Goal: Information Seeking & Learning: Learn about a topic

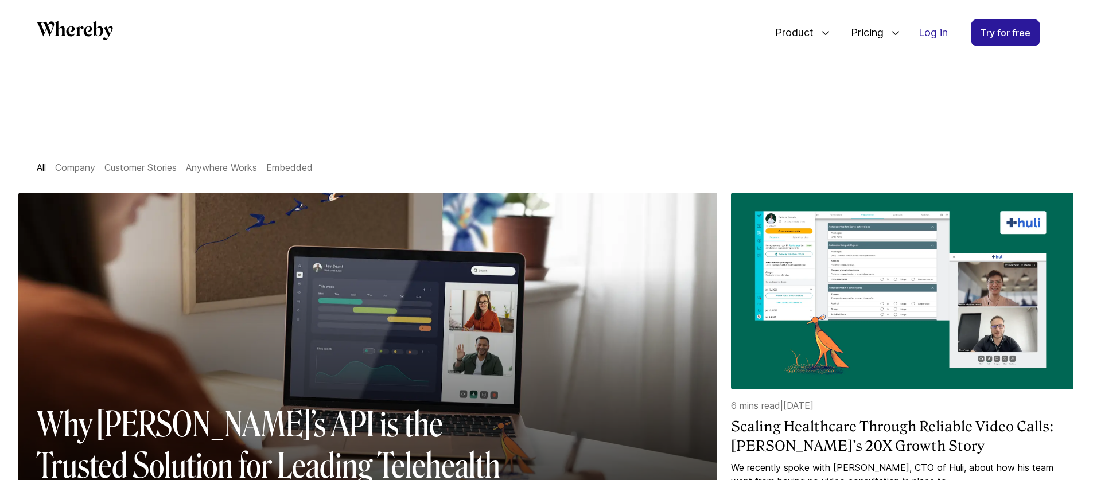
scroll to position [7, 0]
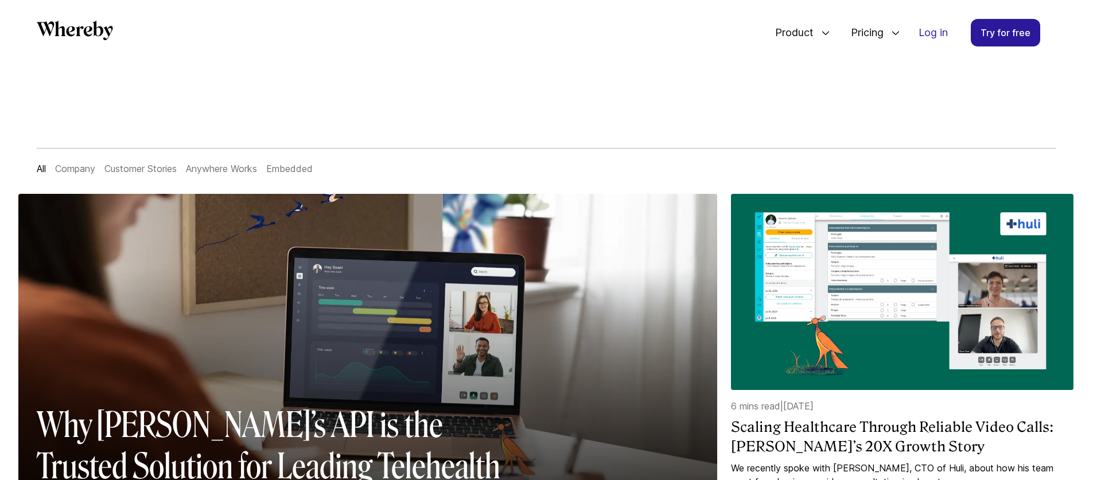
click at [63, 165] on link "Company" at bounding box center [75, 168] width 40 height 11
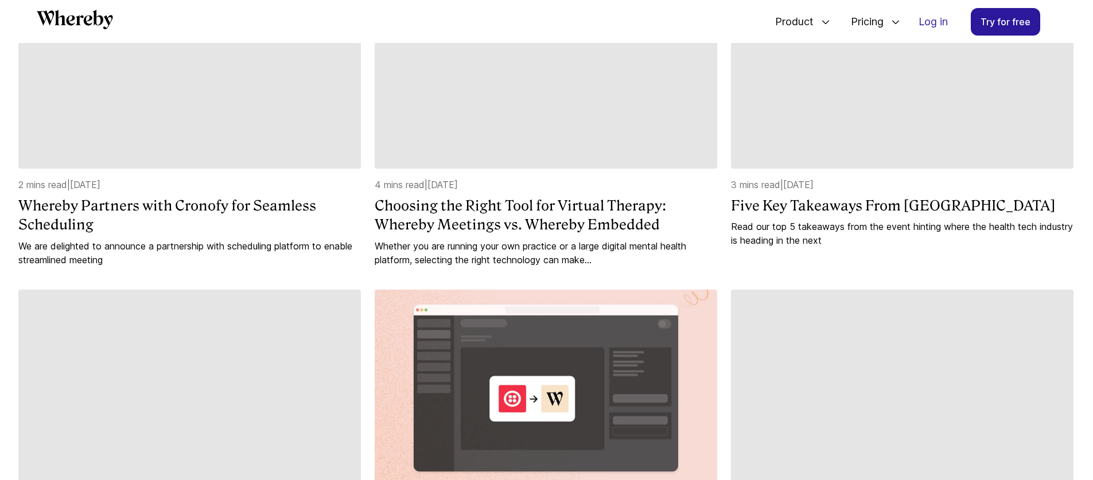
scroll to position [1087, 0]
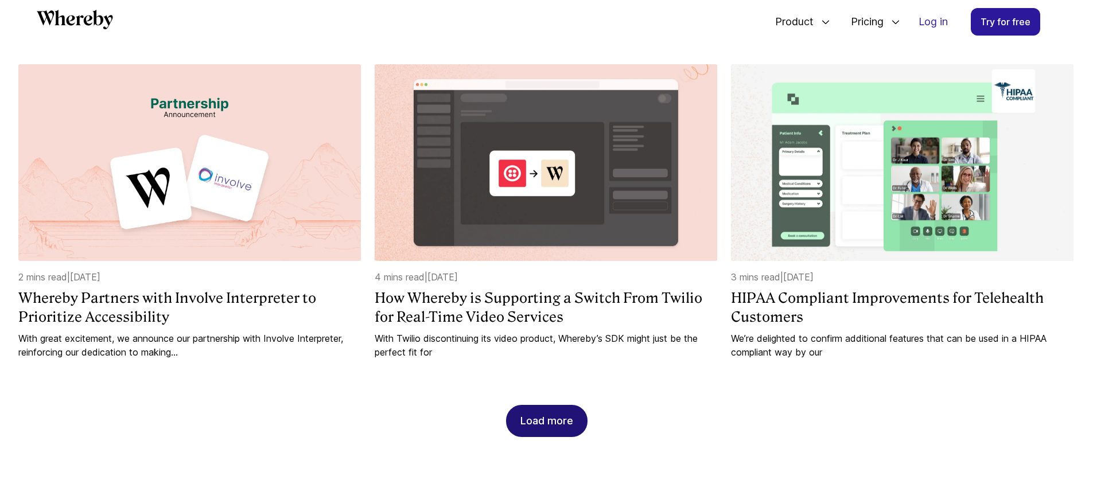
click at [576, 415] on button "Load more" at bounding box center [546, 421] width 81 height 32
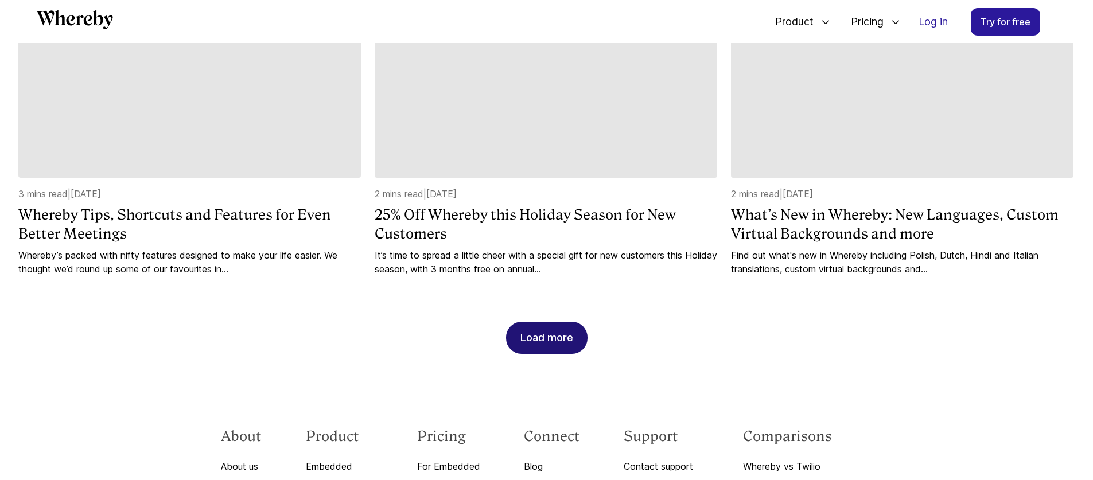
scroll to position [1825, 0]
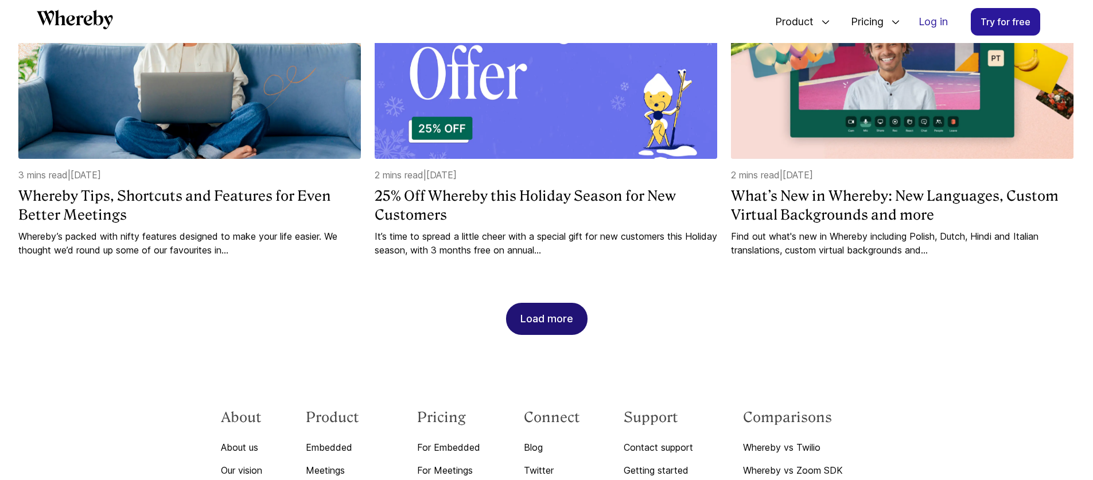
click at [543, 304] on div "Load more" at bounding box center [546, 318] width 53 height 31
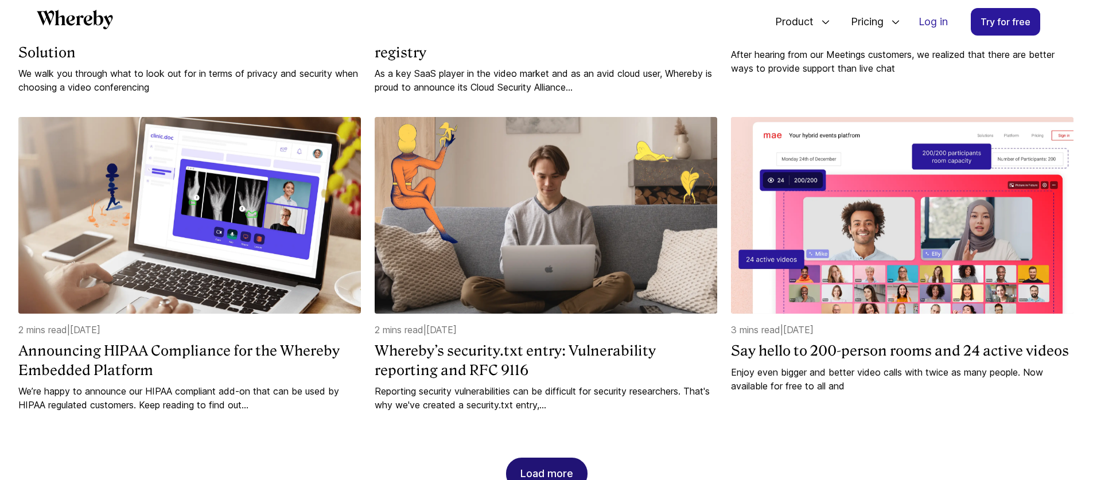
scroll to position [2401, 0]
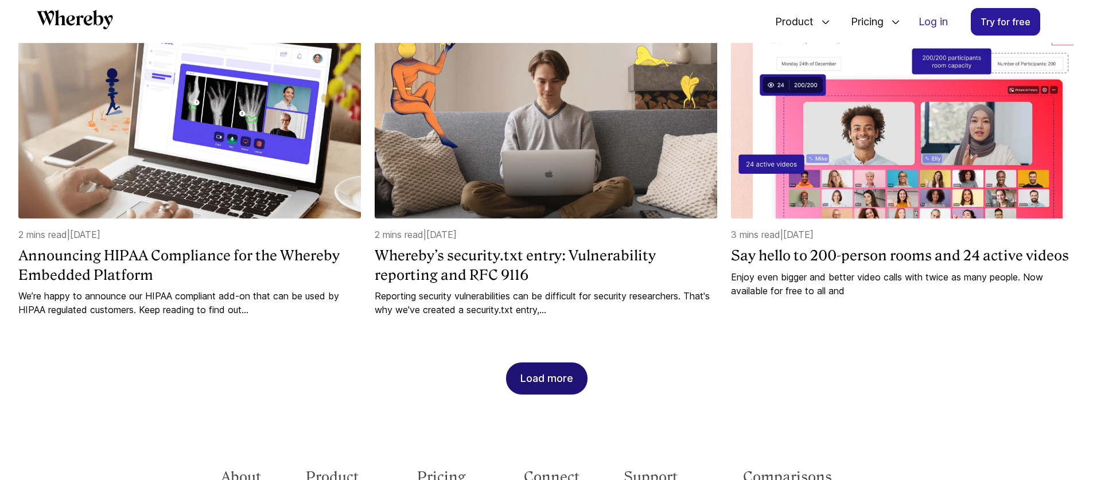
click at [526, 364] on div "Load more" at bounding box center [546, 378] width 53 height 31
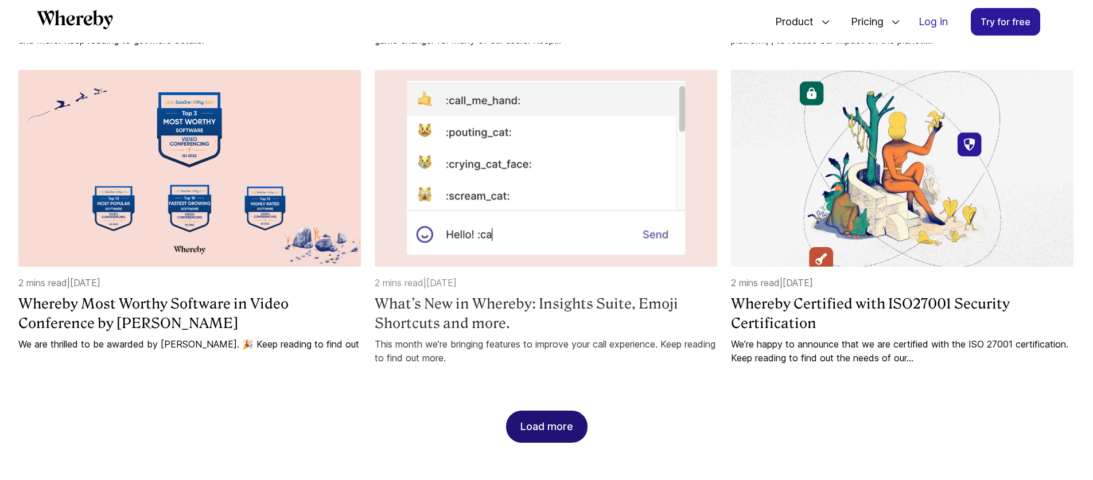
scroll to position [3026, 0]
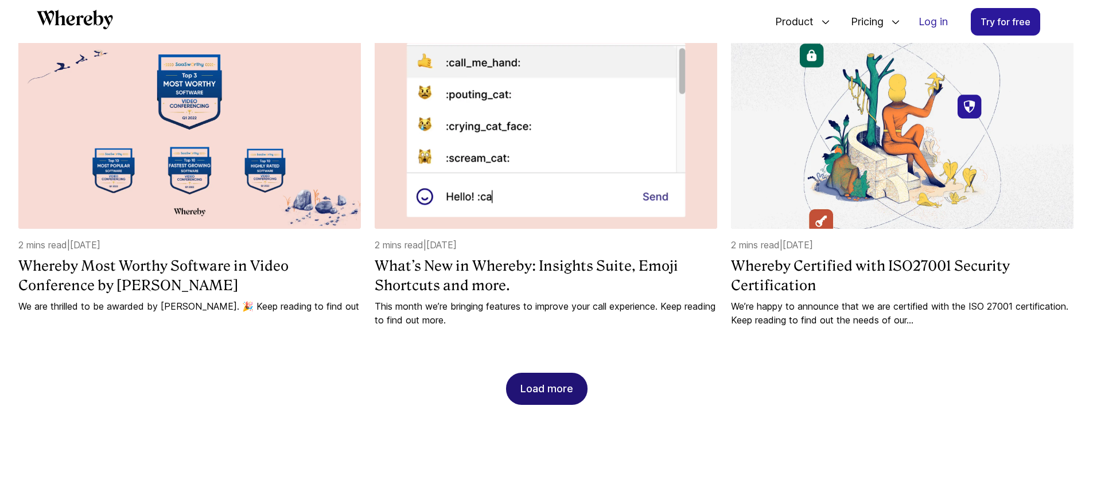
click at [552, 398] on div "Load more" at bounding box center [546, 388] width 53 height 31
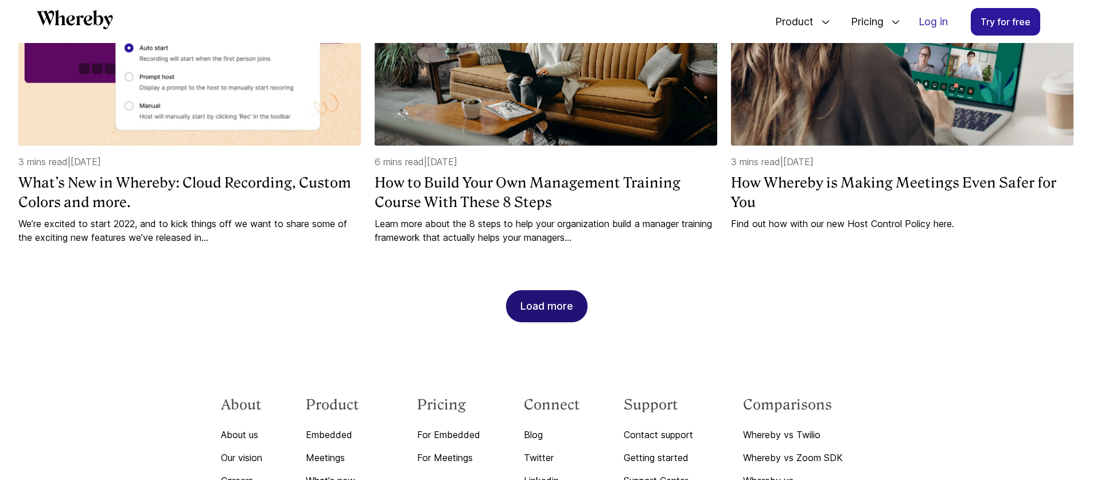
scroll to position [3857, 0]
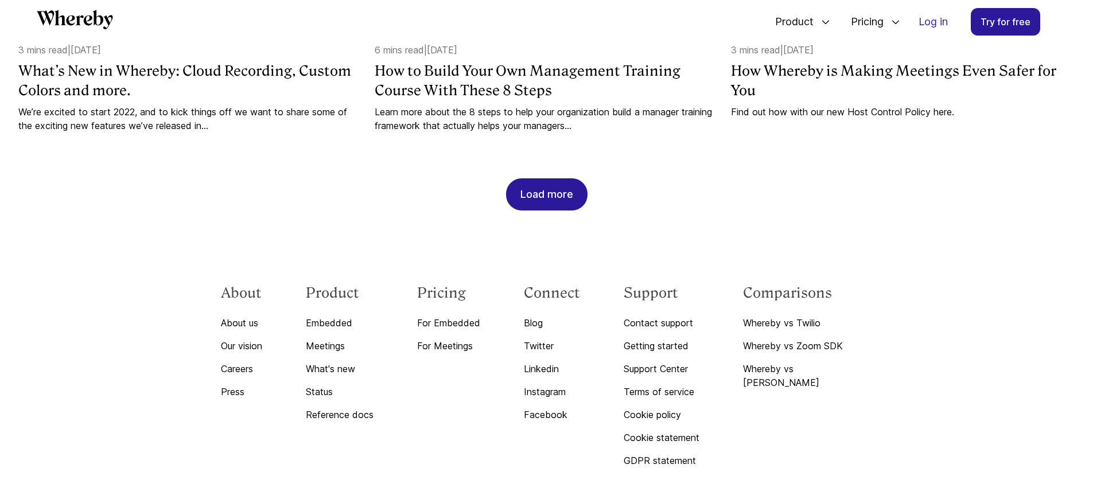
click at [567, 191] on div "Load more" at bounding box center [546, 194] width 53 height 31
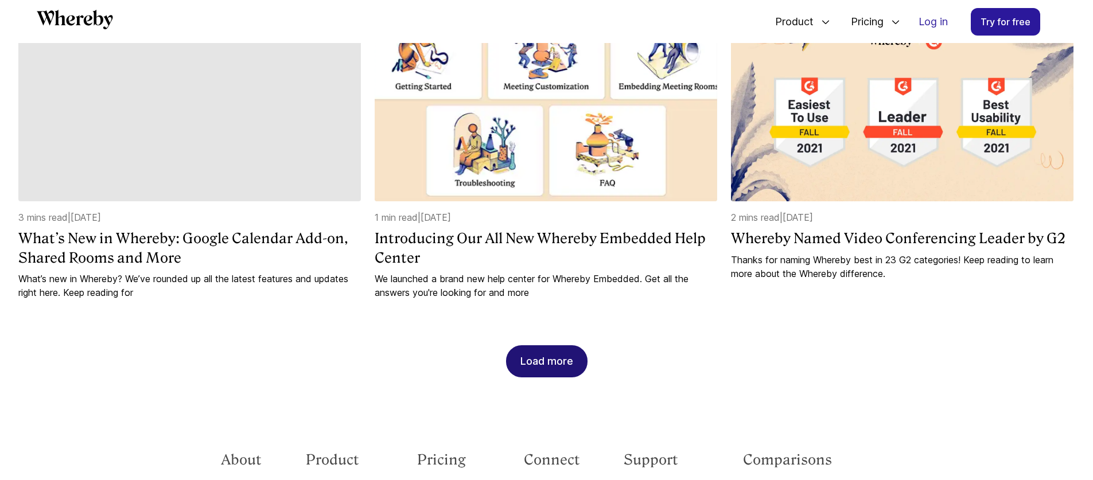
scroll to position [4347, 0]
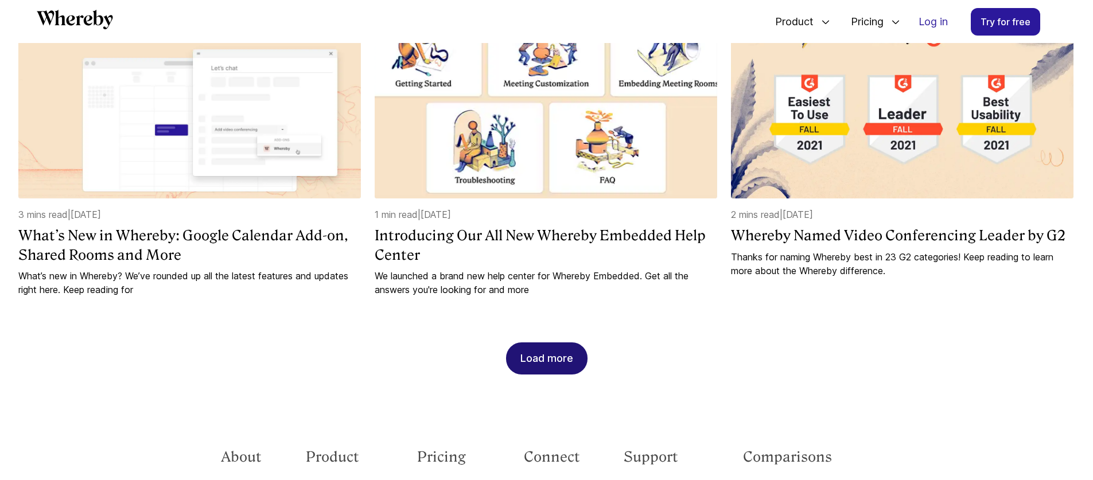
click at [548, 359] on div "Load more" at bounding box center [546, 358] width 53 height 31
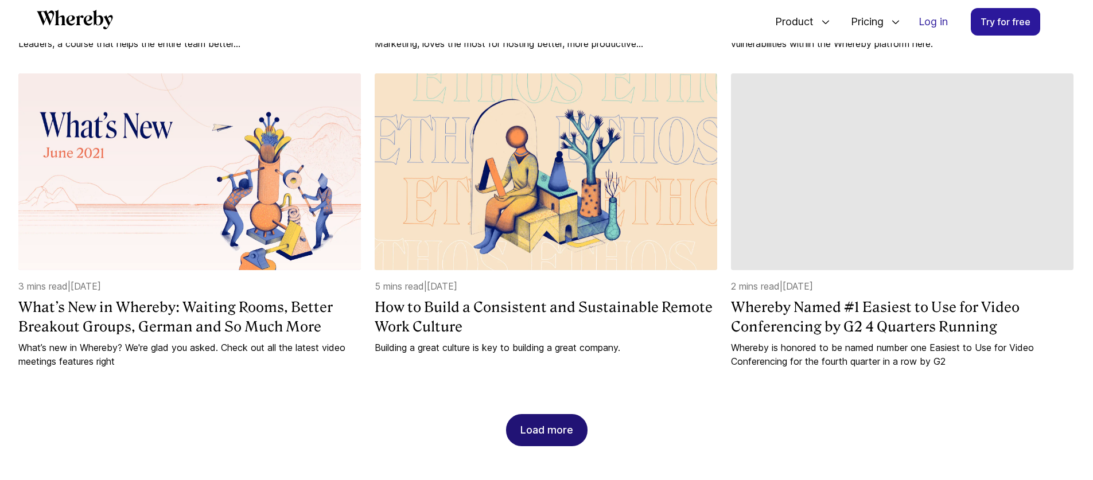
scroll to position [5012, 0]
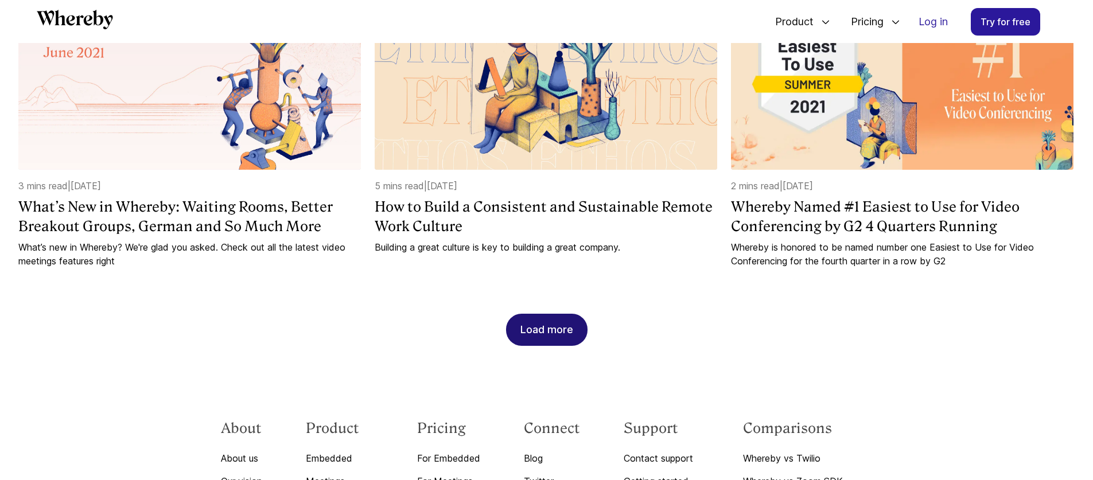
click at [547, 340] on div "Load more" at bounding box center [546, 329] width 53 height 31
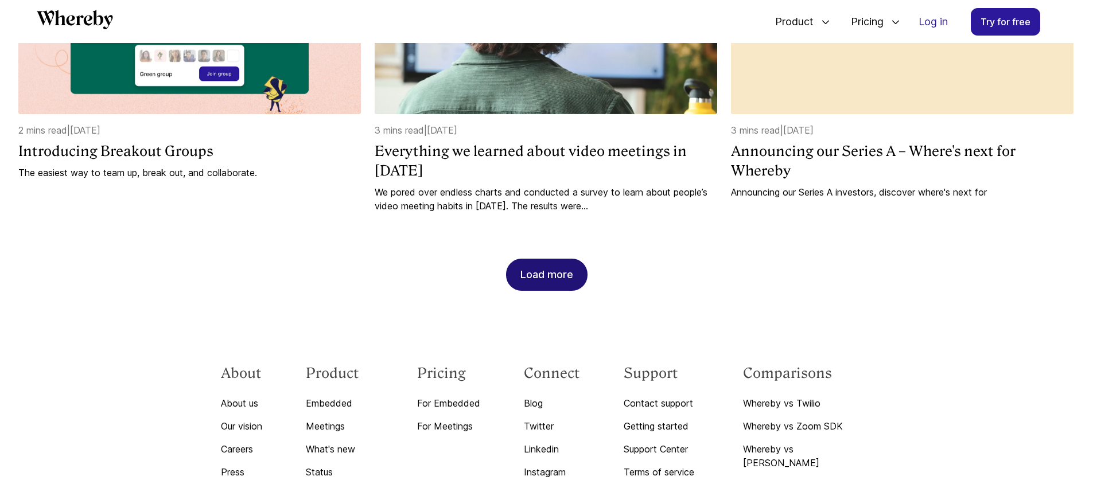
scroll to position [5705, 0]
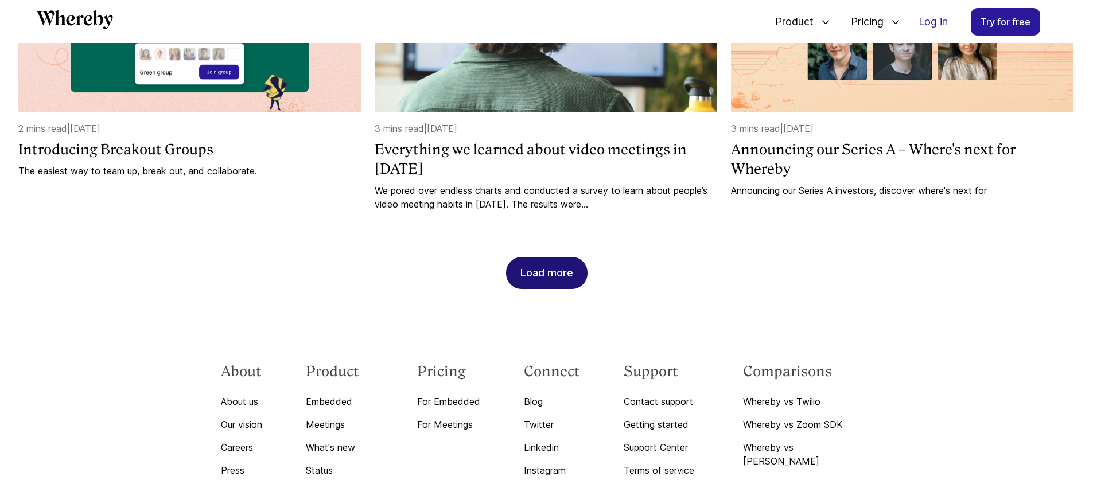
click at [570, 287] on div "Load more" at bounding box center [546, 273] width 53 height 31
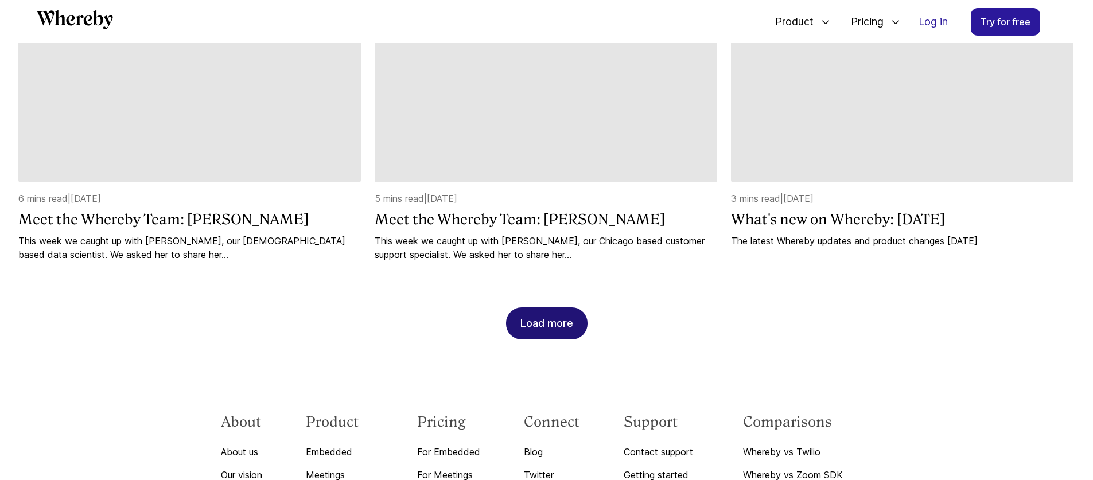
scroll to position [6266, 0]
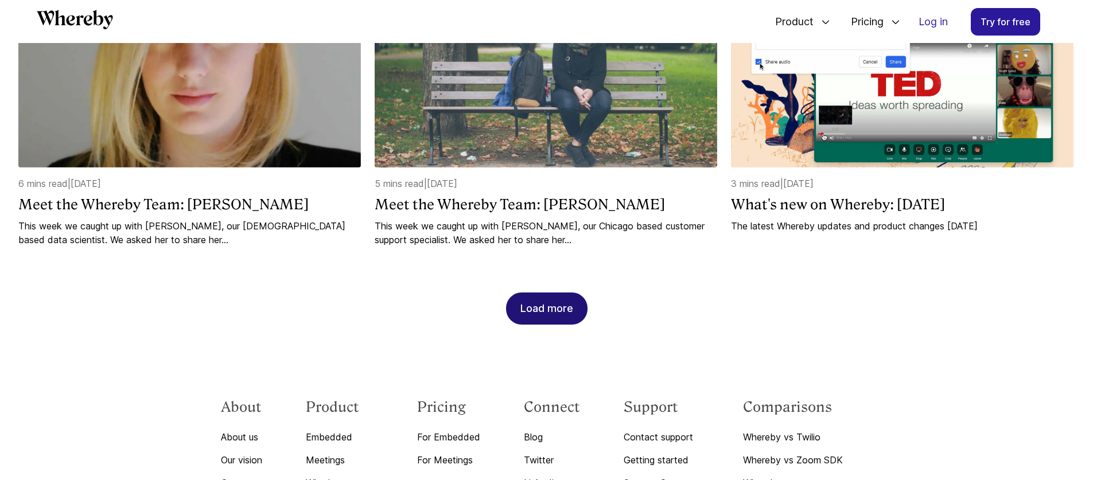
click at [569, 314] on div "Load more" at bounding box center [546, 308] width 53 height 31
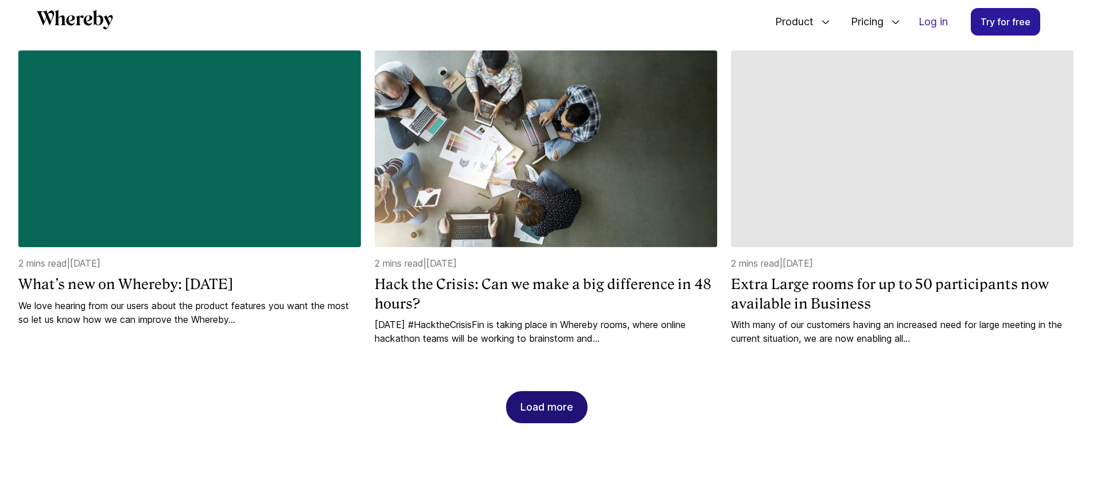
scroll to position [6798, 0]
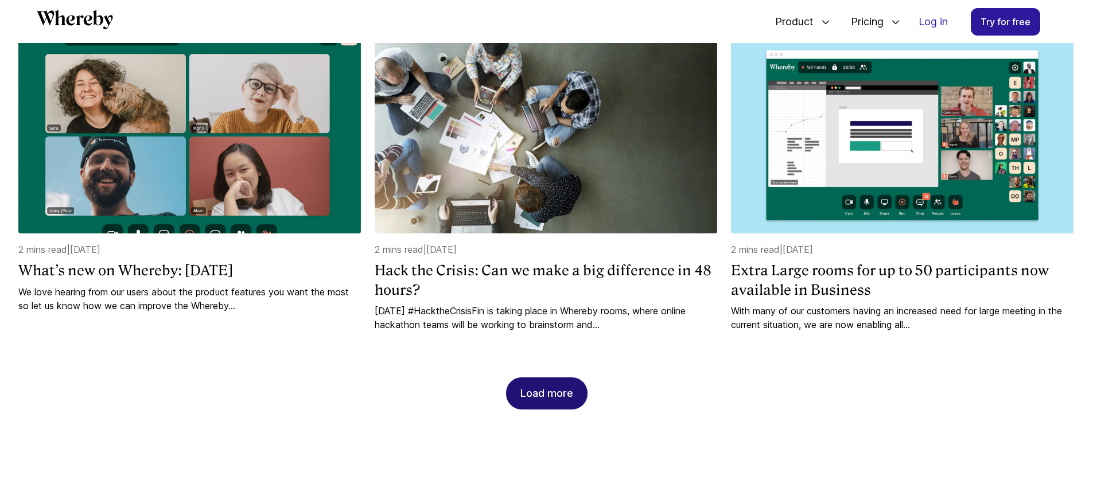
click at [561, 402] on div "Load more" at bounding box center [546, 393] width 53 height 31
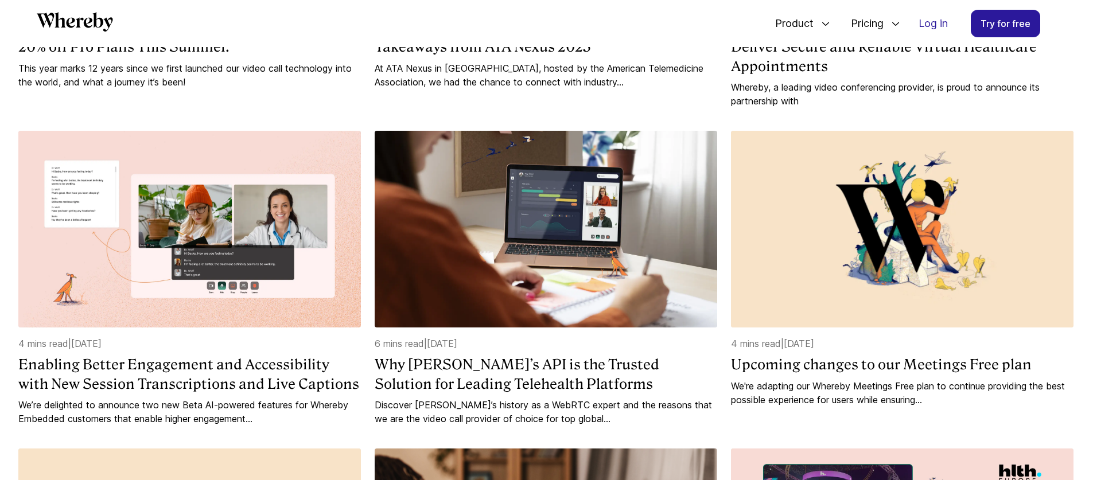
scroll to position [19, 0]
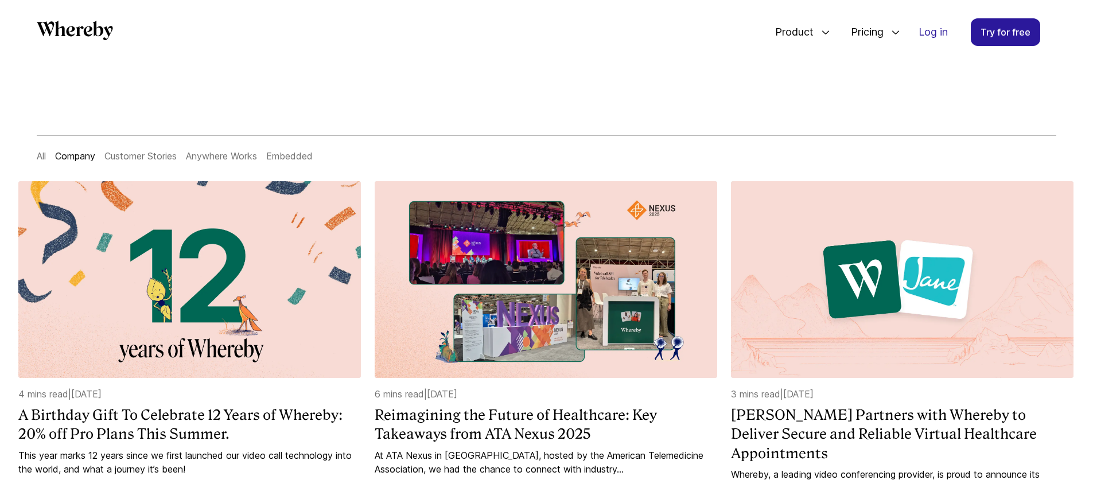
click at [41, 152] on link "All" at bounding box center [41, 155] width 9 height 11
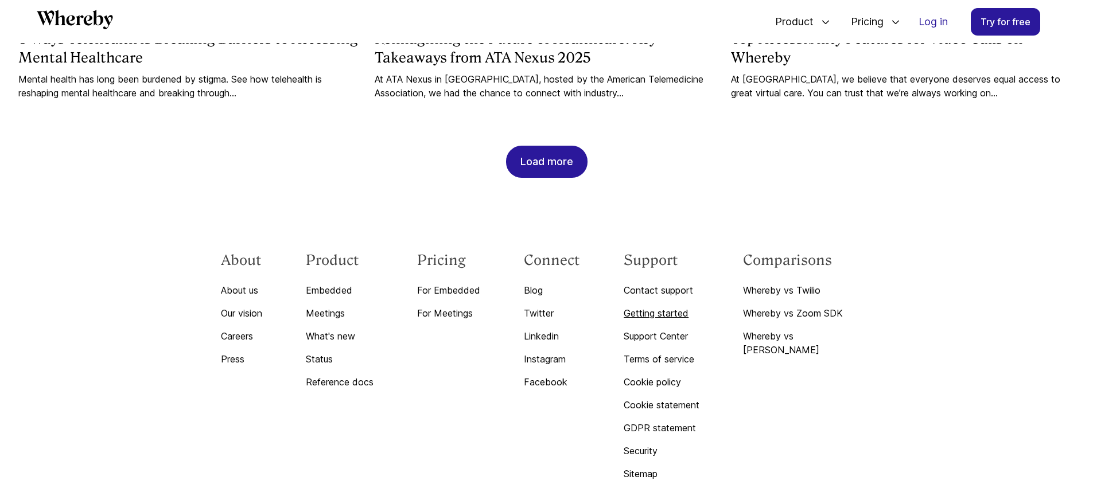
scroll to position [1499, 0]
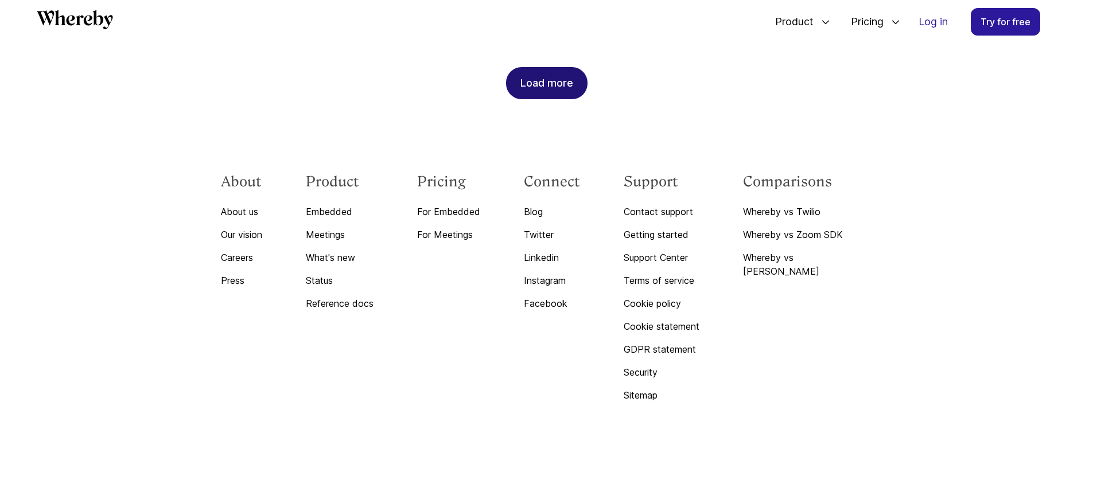
click at [539, 80] on div "Load more" at bounding box center [546, 83] width 53 height 31
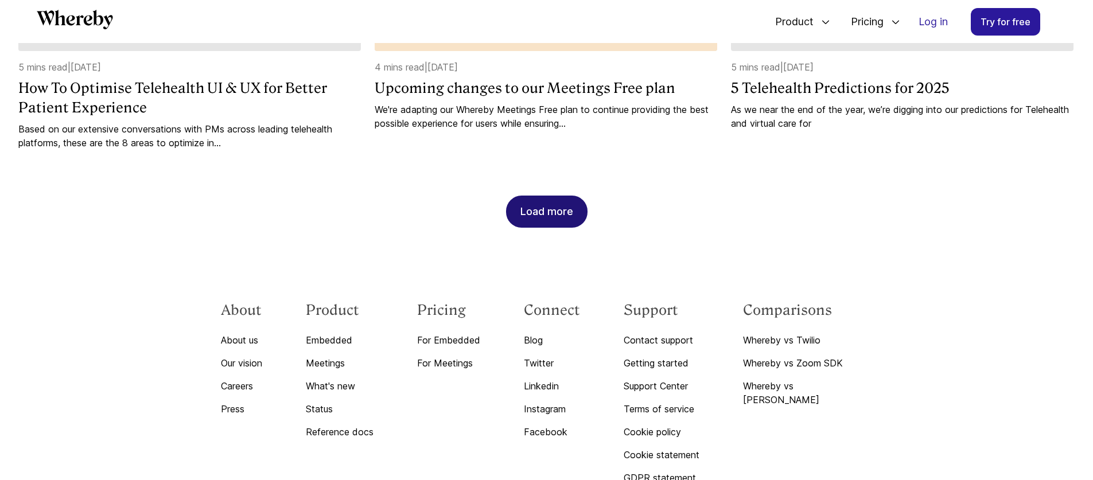
scroll to position [2026, 0]
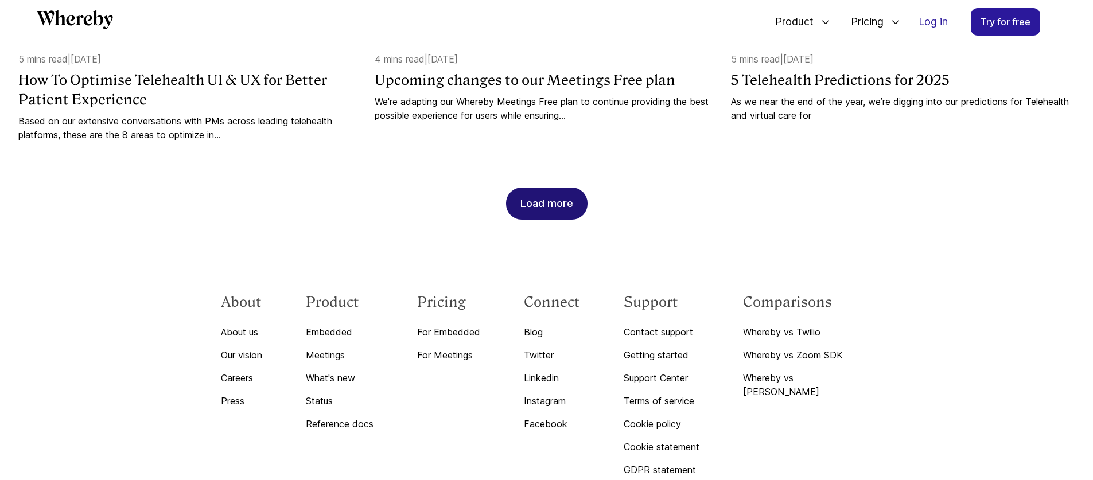
click at [545, 200] on div "Load more" at bounding box center [546, 203] width 53 height 31
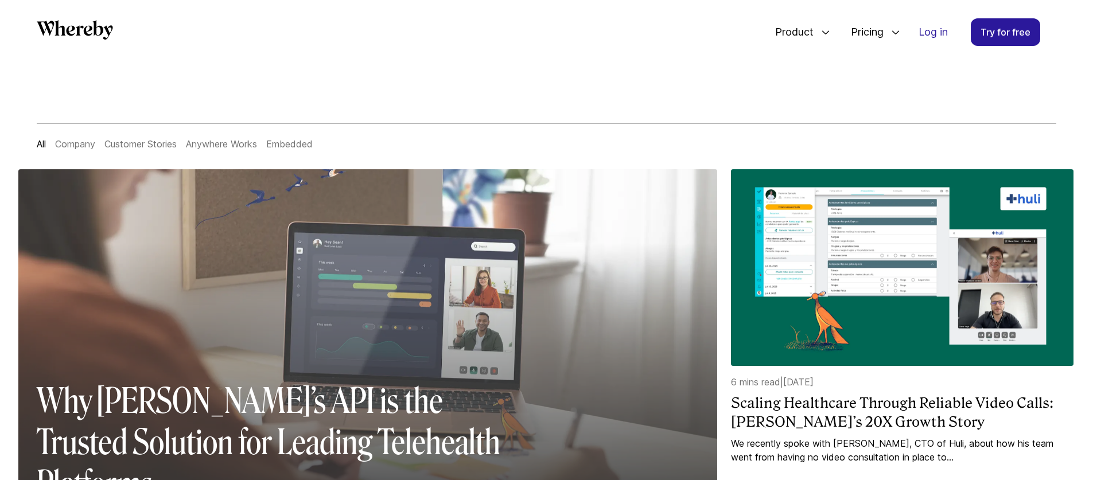
scroll to position [31, 0]
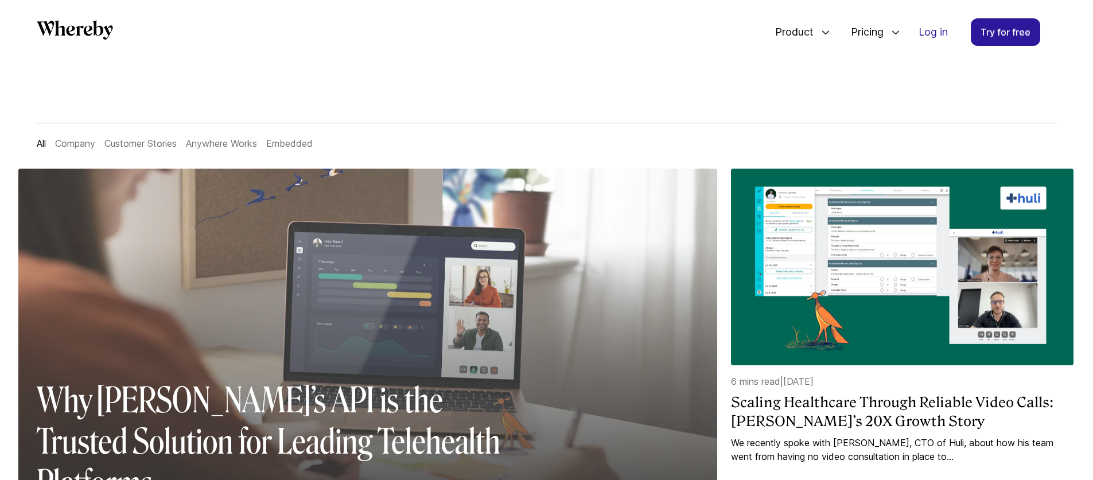
click at [298, 271] on div at bounding box center [367, 391] width 699 height 297
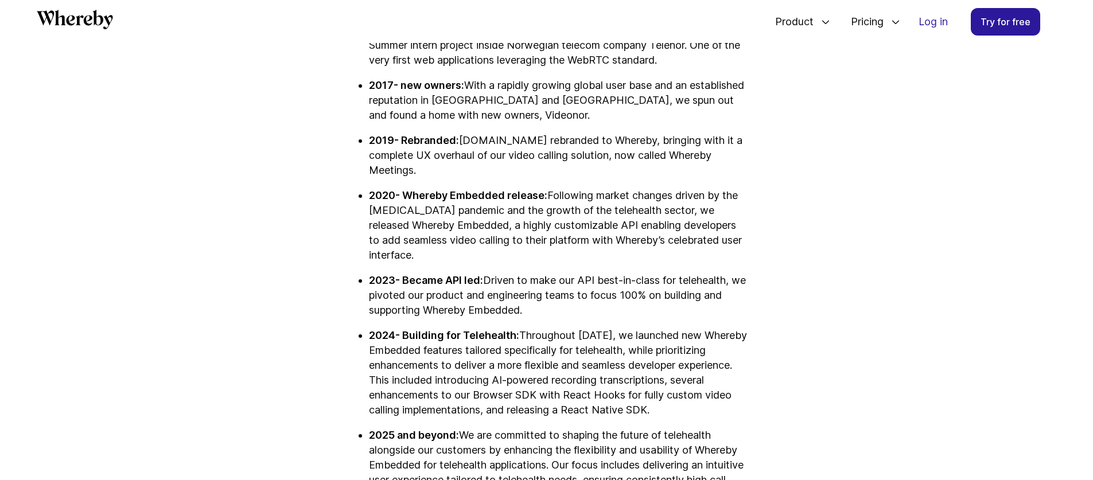
scroll to position [3097, 0]
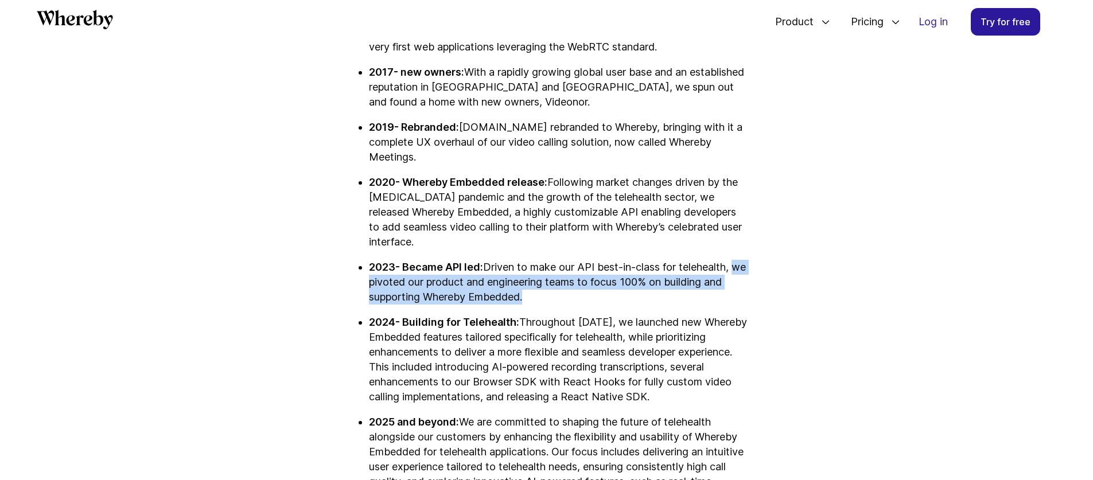
drag, startPoint x: 528, startPoint y: 260, endPoint x: 366, endPoint y: 244, distance: 162.6
click at [366, 244] on ul "2013- Founded: The company was founded as [DOMAIN_NAME] during a Summer intern …" at bounding box center [547, 257] width 402 height 495
copy p "we pivoted our product and engineering teams to focus 100% on building and supp…"
click at [87, 13] on icon "Whereby" at bounding box center [75, 20] width 76 height 20
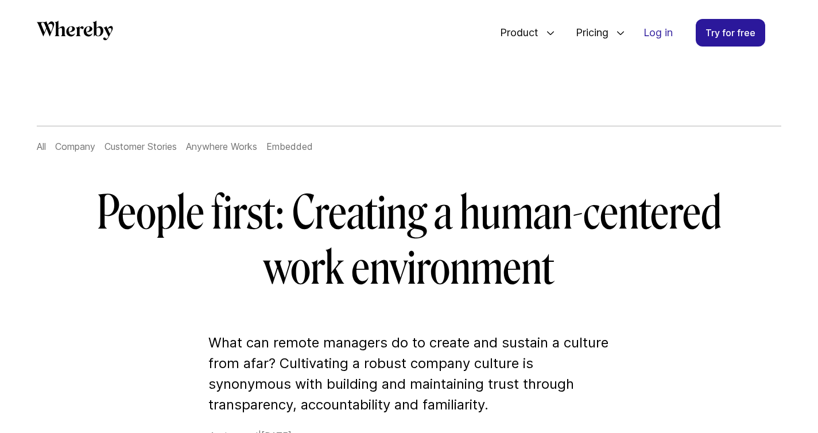
scroll to position [5, 0]
